Goal: Transaction & Acquisition: Purchase product/service

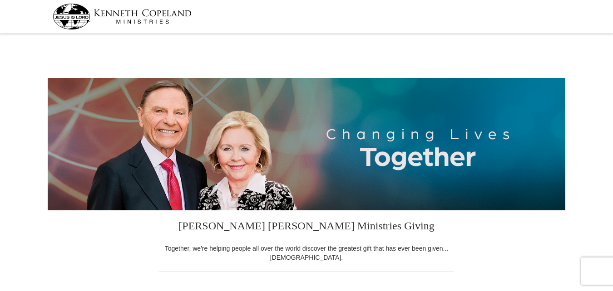
select select "PA"
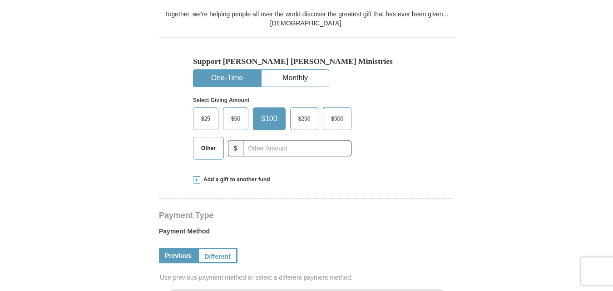
scroll to position [230, 0]
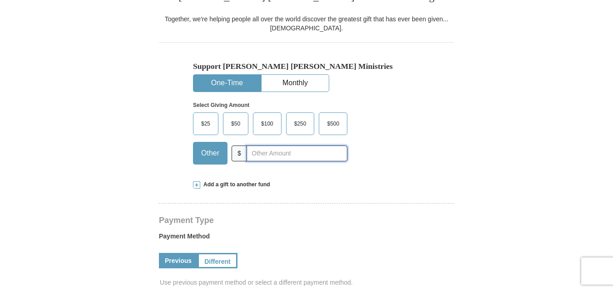
click at [253, 150] on input "text" at bounding box center [297, 154] width 101 height 16
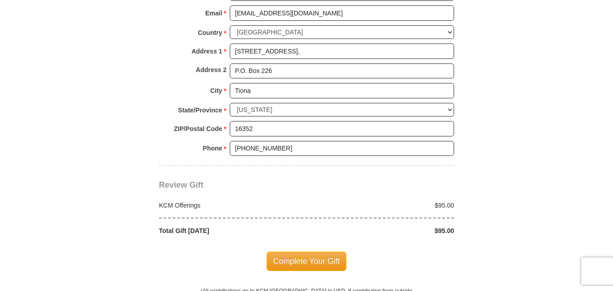
scroll to position [726, 0]
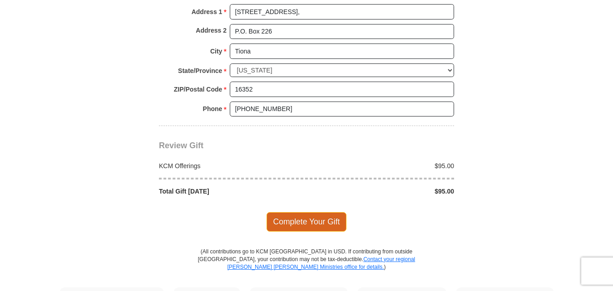
type input "95."
click at [306, 219] on span "Complete Your Gift" at bounding box center [307, 221] width 80 height 19
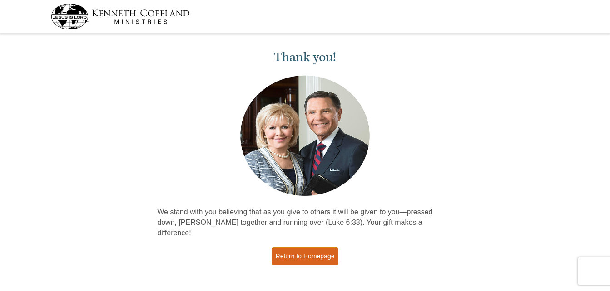
click at [309, 248] on link "Return to Homepage" at bounding box center [304, 257] width 67 height 18
